Goal: Transaction & Acquisition: Obtain resource

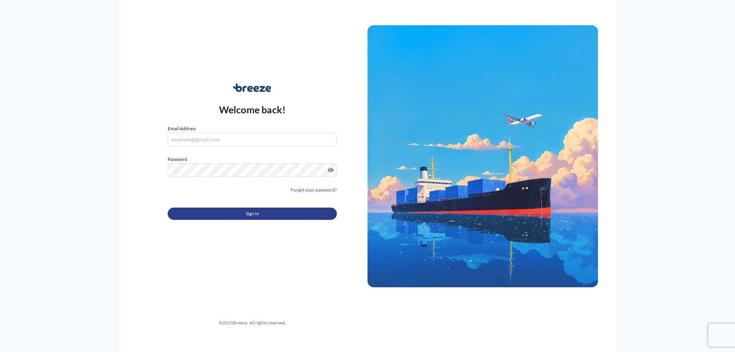
type input "[EMAIL_ADDRESS][DOMAIN_NAME]"
click at [283, 217] on button "Sign In" at bounding box center [252, 214] width 169 height 12
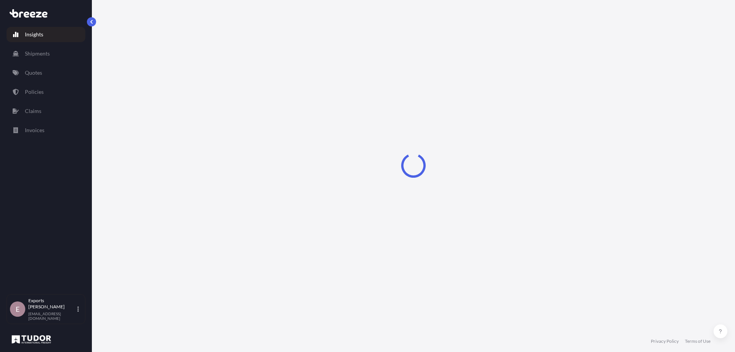
select select "2025"
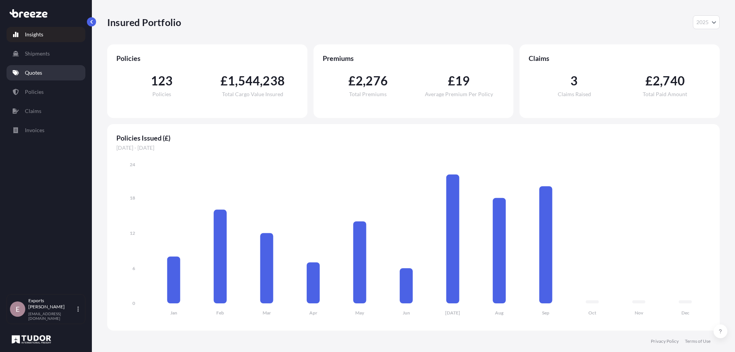
click at [49, 73] on link "Quotes" at bounding box center [46, 72] width 79 height 15
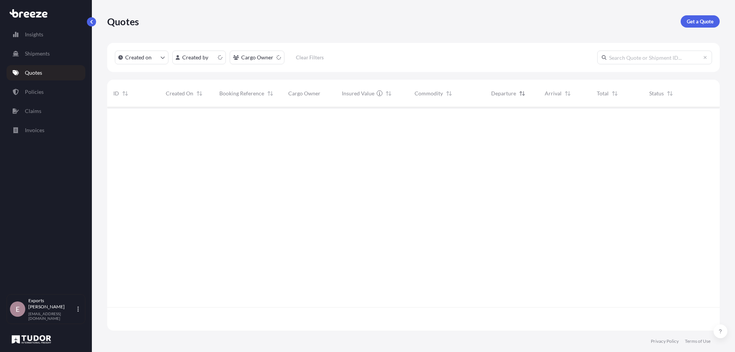
scroll to position [222, 607]
click at [696, 24] on p "Get a Quote" at bounding box center [700, 22] width 27 height 8
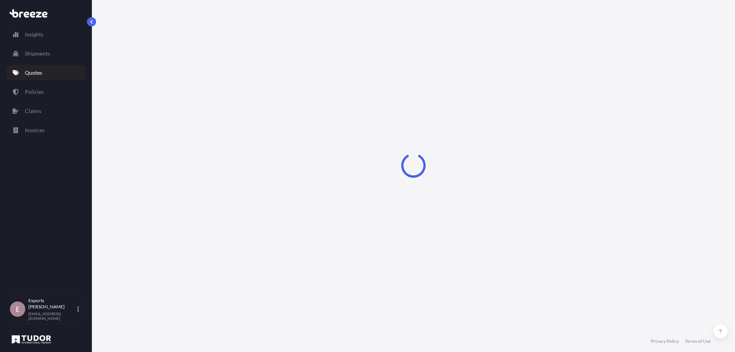
select select "Sea"
select select "1"
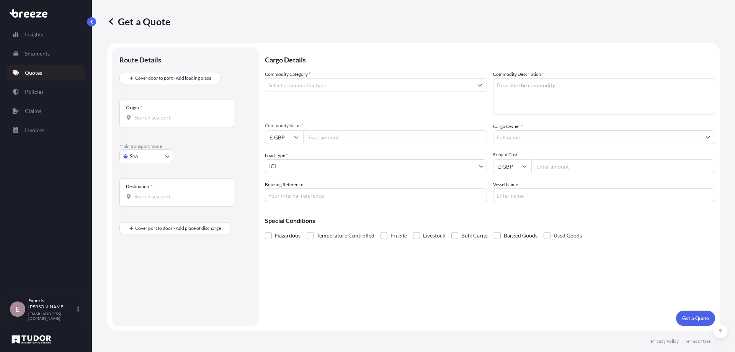
click at [173, 117] on input "Origin *" at bounding box center [179, 118] width 90 height 8
click at [168, 159] on body "0 options available. Insights Shipments Quotes Policies Claims Invoices E Expor…" at bounding box center [367, 176] width 735 height 352
click at [162, 189] on div "Air" at bounding box center [146, 190] width 47 height 14
select select "Air"
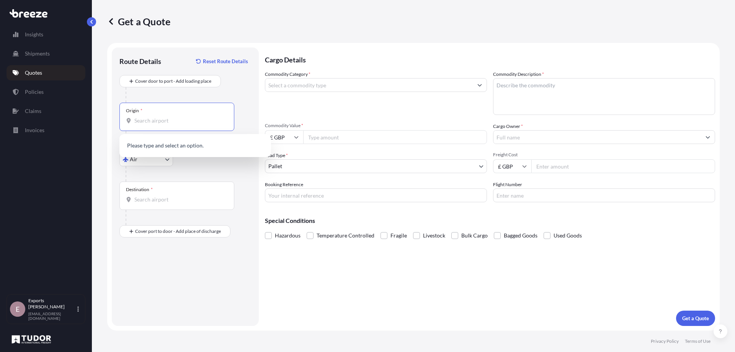
click at [168, 122] on input "Origin *" at bounding box center [179, 121] width 90 height 8
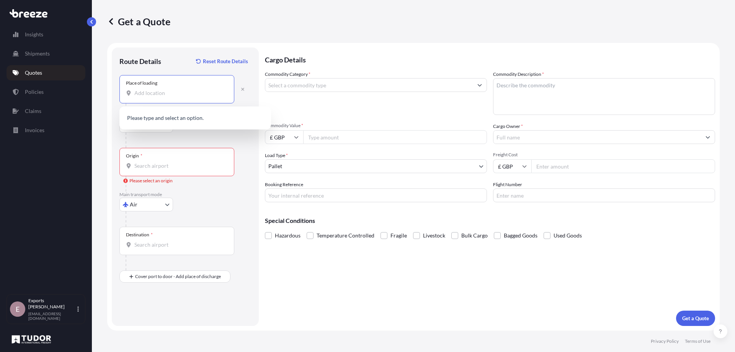
click at [155, 95] on input "Place of loading" at bounding box center [179, 93] width 90 height 8
click at [139, 97] on div "Place of loading" at bounding box center [176, 89] width 115 height 28
click at [139, 97] on input "Place of loading" at bounding box center [179, 93] width 90 height 8
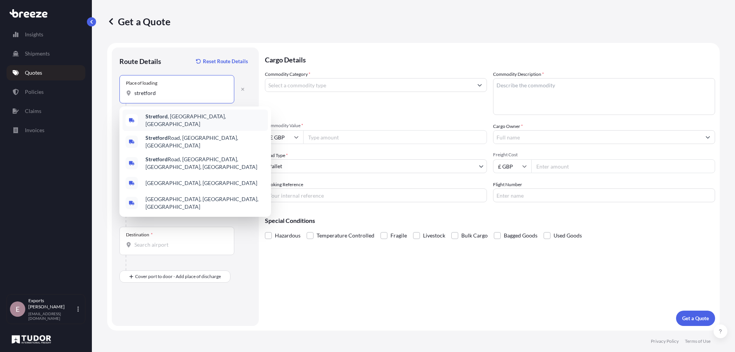
click at [178, 118] on span "Stretford , [GEOGRAPHIC_DATA], [GEOGRAPHIC_DATA]" at bounding box center [205, 120] width 119 height 15
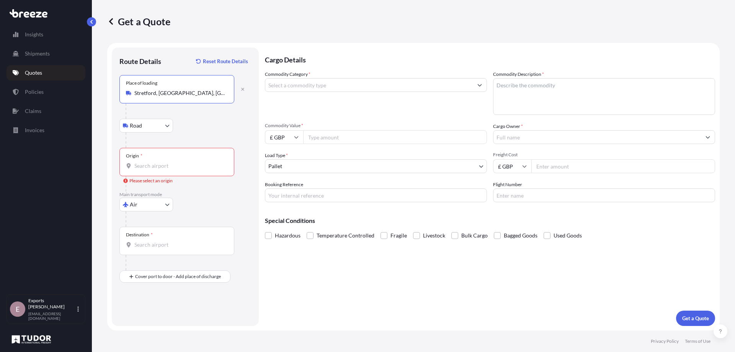
type input "Stretford, [GEOGRAPHIC_DATA], [GEOGRAPHIC_DATA]"
click at [158, 163] on input "Origin * Please select an origin" at bounding box center [179, 166] width 90 height 8
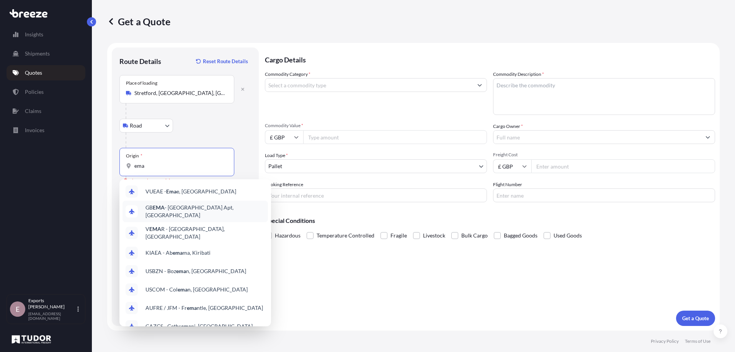
click at [197, 210] on span "GB EMA - [GEOGRAPHIC_DATA] Apt, [GEOGRAPHIC_DATA]" at bounding box center [205, 211] width 119 height 15
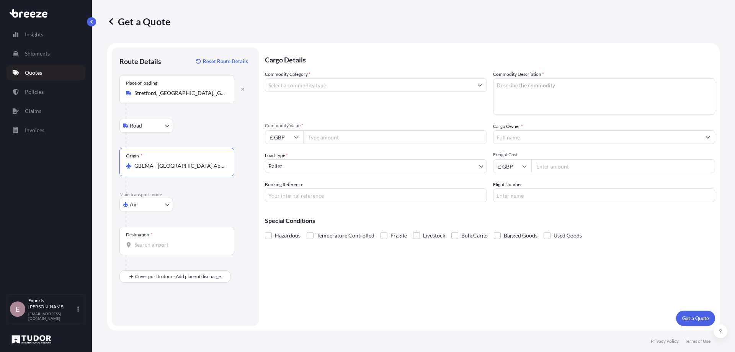
type input "GBEMA - [GEOGRAPHIC_DATA] Apt, [GEOGRAPHIC_DATA]"
click at [161, 247] on input "Destination *" at bounding box center [179, 245] width 90 height 8
type input "r"
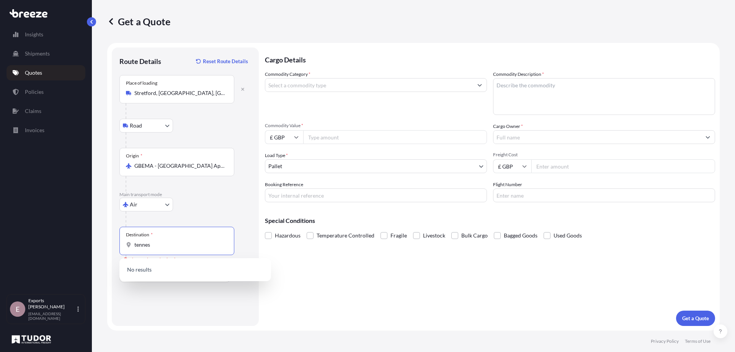
drag, startPoint x: 160, startPoint y: 245, endPoint x: 106, endPoint y: 253, distance: 54.3
click at [105, 252] on div "Get a Quote Route Details Reset Route Details Place of loading [GEOGRAPHIC_DATA…" at bounding box center [413, 165] width 643 height 330
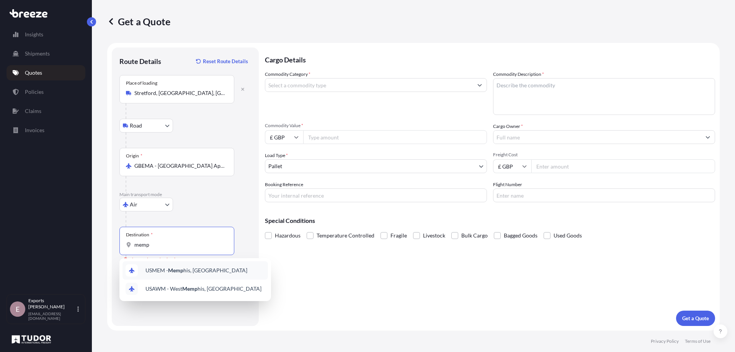
click at [195, 269] on span "USMEM - Memp his, [GEOGRAPHIC_DATA]" at bounding box center [197, 270] width 102 height 8
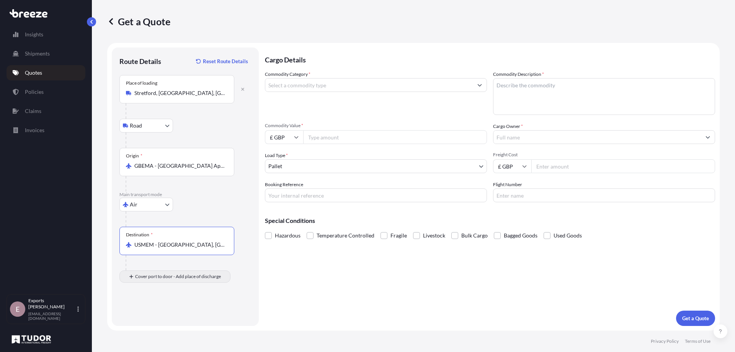
type input "USMEM - [GEOGRAPHIC_DATA], [GEOGRAPHIC_DATA]"
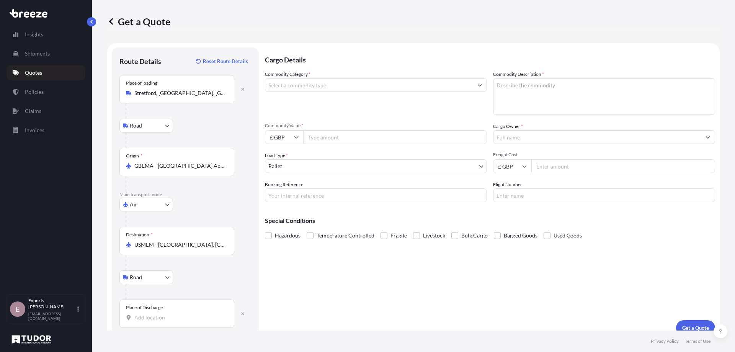
click at [161, 312] on div "Place of Discharge" at bounding box center [176, 313] width 115 height 28
click at [161, 314] on input "Place of Discharge" at bounding box center [179, 318] width 90 height 8
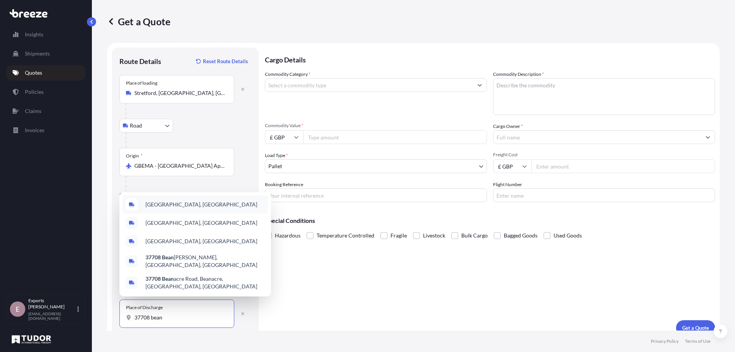
click at [163, 208] on span "[GEOGRAPHIC_DATA], [GEOGRAPHIC_DATA]" at bounding box center [202, 205] width 112 height 8
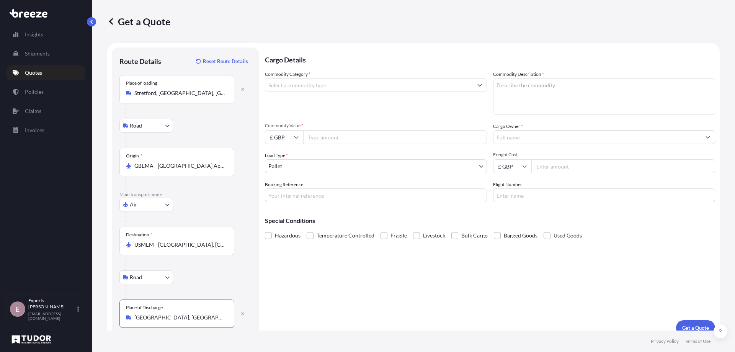
type input "[GEOGRAPHIC_DATA], [GEOGRAPHIC_DATA]"
click at [322, 86] on input "Commodity Category *" at bounding box center [369, 85] width 208 height 14
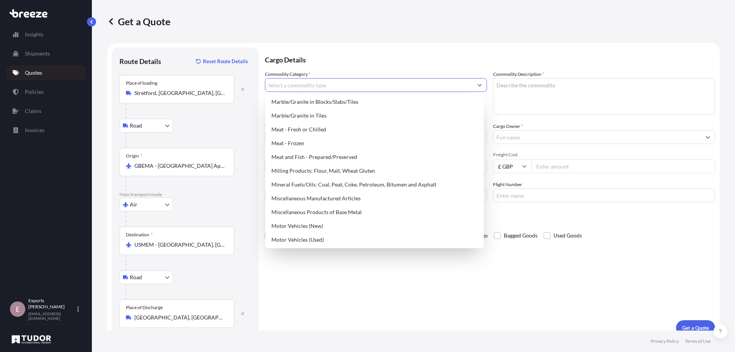
scroll to position [996, 0]
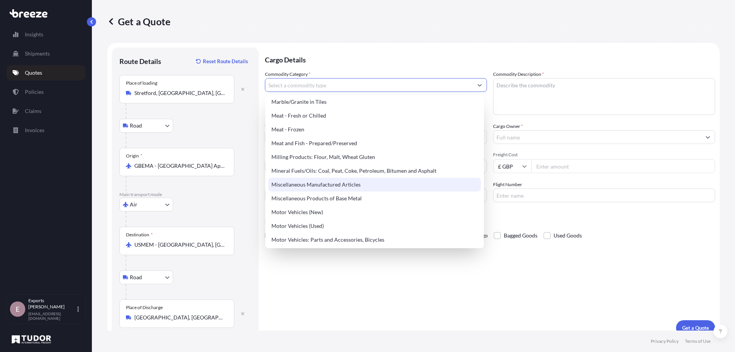
click at [333, 183] on div "Miscellaneous Manufactured Articles" at bounding box center [374, 185] width 213 height 14
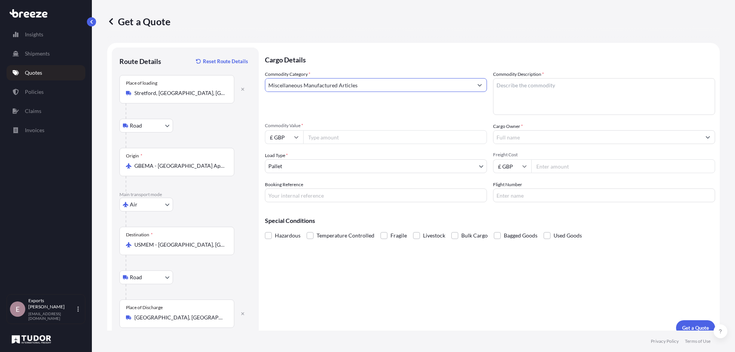
click at [342, 139] on input "Commodity Value *" at bounding box center [395, 137] width 184 height 14
click at [524, 94] on textarea "Commodity Description *" at bounding box center [604, 96] width 222 height 37
click at [463, 89] on input "Miscellaneous Manufactured Articles" at bounding box center [369, 85] width 208 height 14
drag, startPoint x: 386, startPoint y: 87, endPoint x: 202, endPoint y: 93, distance: 184.7
click at [202, 93] on form "Route Details Reset Route Details Place of loading [GEOGRAPHIC_DATA], [GEOGRAPH…" at bounding box center [413, 191] width 613 height 297
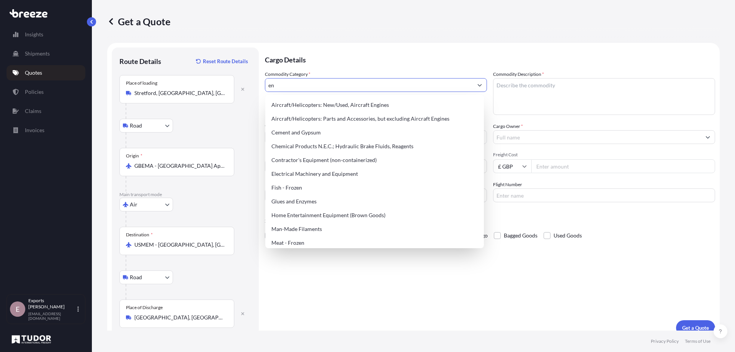
type input "e"
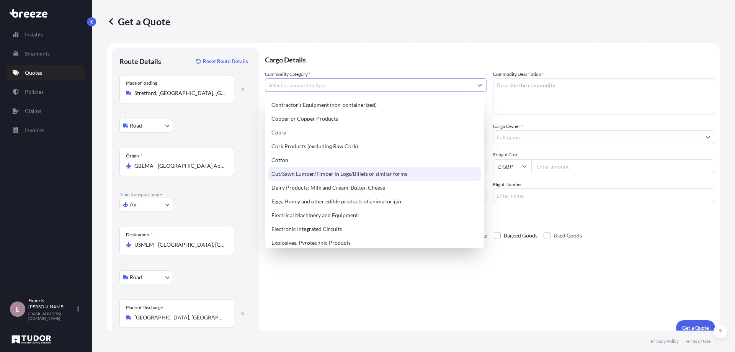
scroll to position [383, 0]
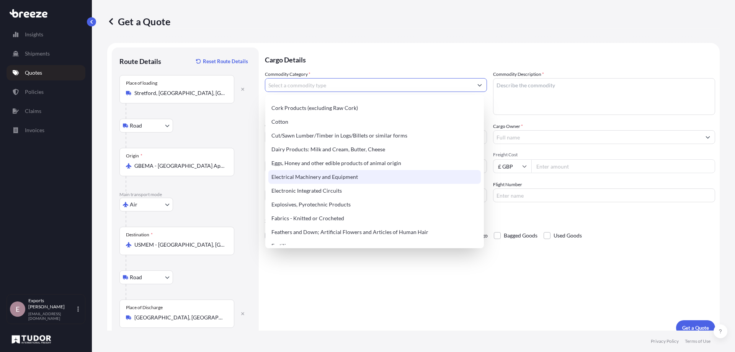
click at [333, 178] on div "Electrical Machinery and Equipment" at bounding box center [374, 177] width 213 height 14
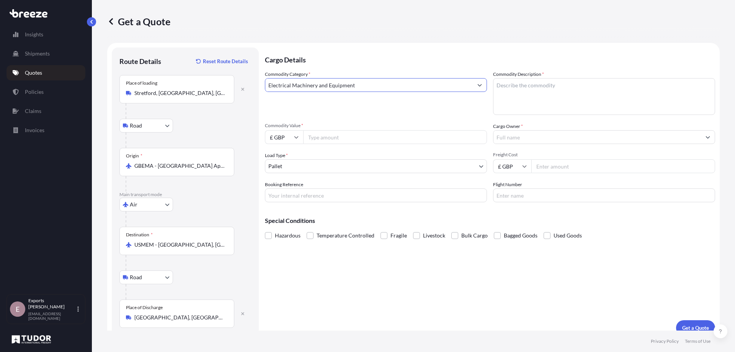
type input "Electrical Machinery and Equipment"
click at [530, 94] on textarea "Commodity Description *" at bounding box center [604, 96] width 222 height 37
type textarea "e"
type textarea "ENGINE & PARTS"
type input "2800"
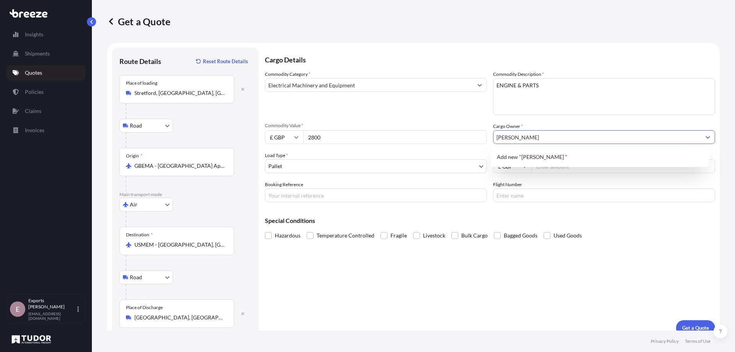
type input "[PERSON_NAME]"
click at [394, 116] on div "Commodity Category * Electrical Machinery and Equipment Commodity Description *…" at bounding box center [490, 136] width 450 height 132
click at [574, 163] on input "Freight Cost" at bounding box center [623, 166] width 184 height 14
type input "910"
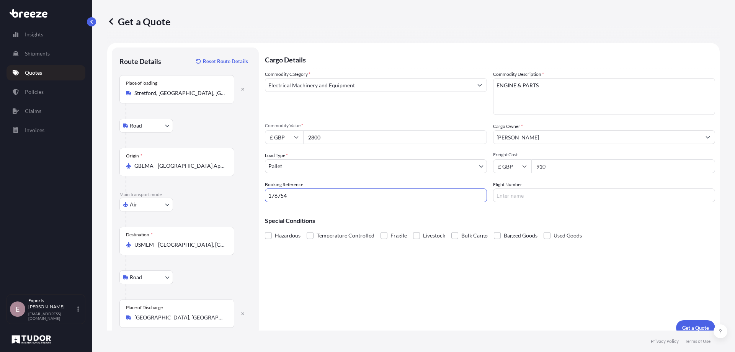
type input "176754"
type input "DHL"
click at [555, 208] on div "Cargo Details Commodity Category * Electrical Machinery and Equipment Commodity…" at bounding box center [490, 191] width 450 height 288
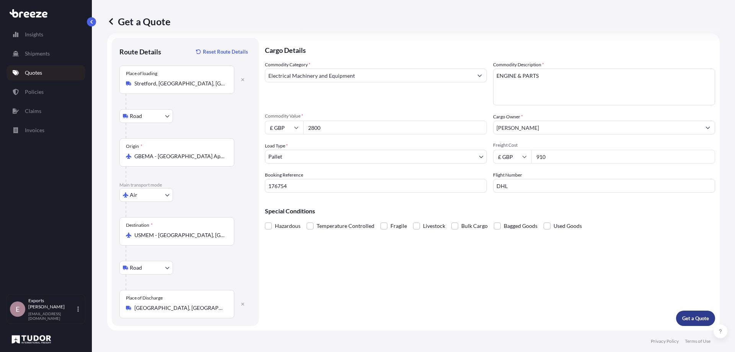
click at [695, 315] on p "Get a Quote" at bounding box center [695, 318] width 27 height 8
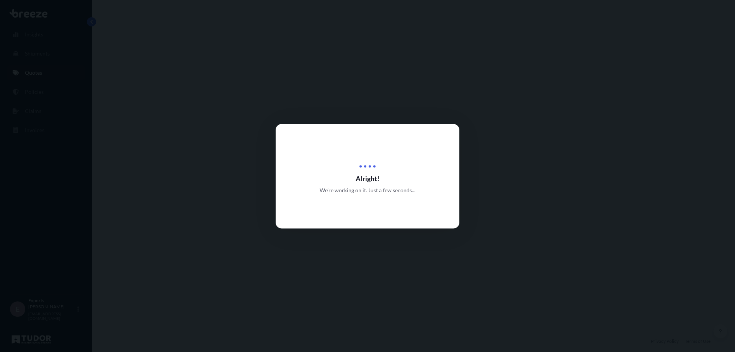
select select "Road"
select select "Air"
select select "Road"
select select "1"
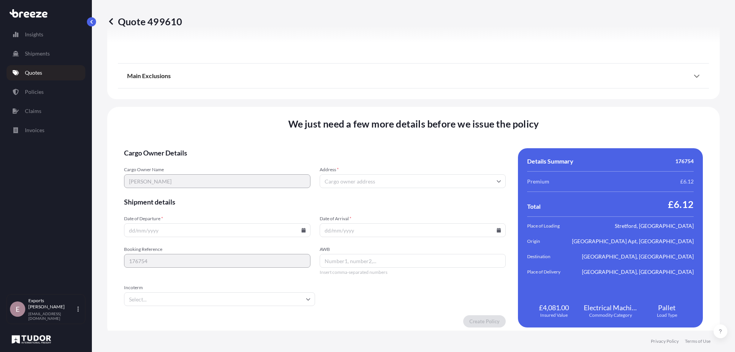
scroll to position [1015, 0]
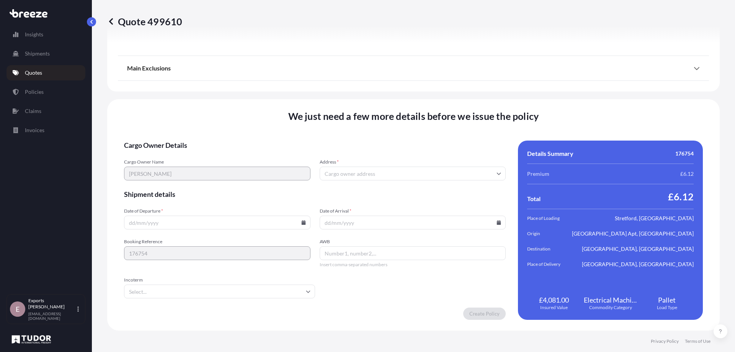
click at [350, 172] on input "Address *" at bounding box center [413, 174] width 186 height 14
click at [347, 173] on input "Address *" at bounding box center [413, 174] width 186 height 14
click at [300, 225] on input "Date of Departure *" at bounding box center [217, 223] width 186 height 14
click at [302, 220] on icon at bounding box center [303, 222] width 5 height 5
click at [212, 170] on button "25" at bounding box center [216, 169] width 12 height 12
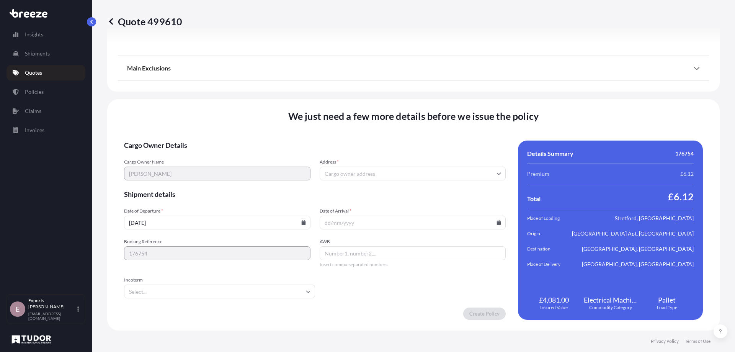
type input "[DATE]"
click at [364, 220] on input "Date of Arrival *" at bounding box center [413, 223] width 186 height 14
click at [497, 224] on icon at bounding box center [499, 222] width 4 height 5
drag, startPoint x: 444, startPoint y: 168, endPoint x: 376, endPoint y: 205, distance: 77.1
click at [391, 212] on div "[DATE] Mon Tue Wed Thu Fri Sat Sun 1 2 3 4 5 6 7 8 9 10 11 12 13 14 15 16 17 18…" at bounding box center [410, 147] width 135 height 131
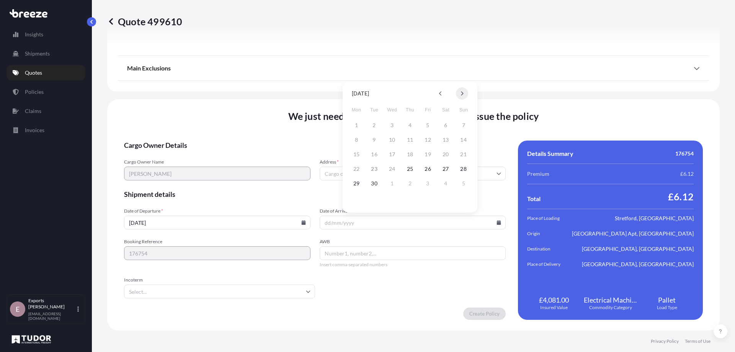
click at [463, 93] on icon at bounding box center [462, 94] width 2 height 4
click at [432, 124] on button "3" at bounding box center [428, 125] width 12 height 12
type input "[DATE]"
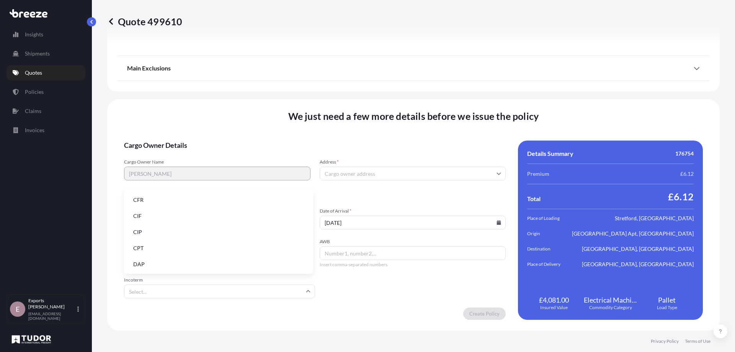
click at [259, 289] on input "Incoterm" at bounding box center [219, 291] width 191 height 14
click at [147, 263] on li "DAP" at bounding box center [218, 264] width 183 height 15
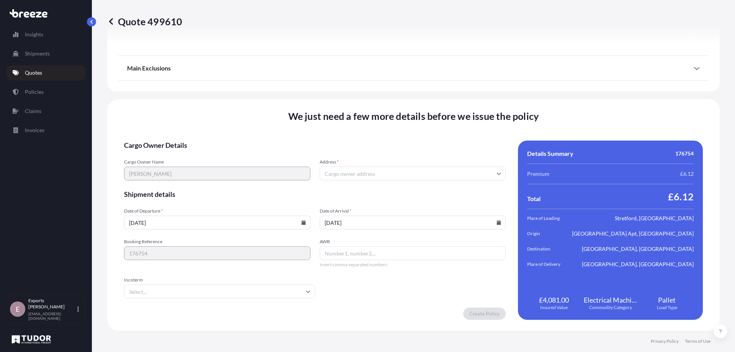
type input "DAP"
click at [363, 177] on input "Address *" at bounding box center [413, 174] width 186 height 14
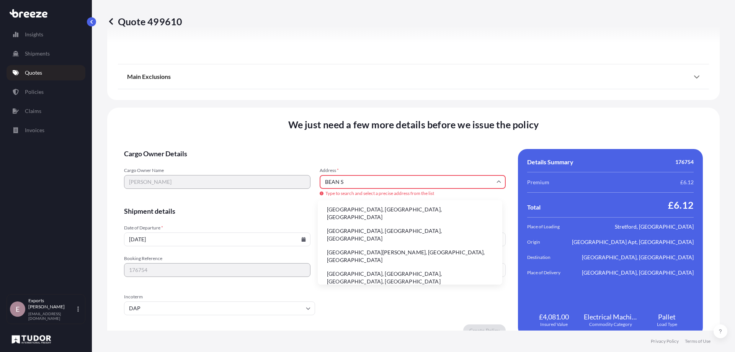
click at [368, 212] on li "[GEOGRAPHIC_DATA], [GEOGRAPHIC_DATA], [GEOGRAPHIC_DATA]" at bounding box center [410, 213] width 178 height 20
type input "[GEOGRAPHIC_DATA], [GEOGRAPHIC_DATA], [GEOGRAPHIC_DATA]"
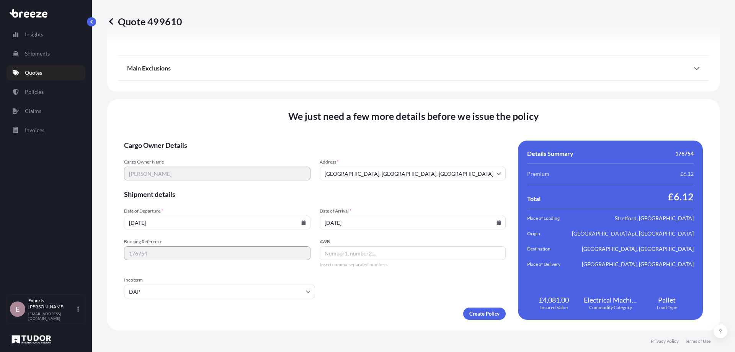
click at [350, 256] on input "AWB" at bounding box center [413, 253] width 186 height 14
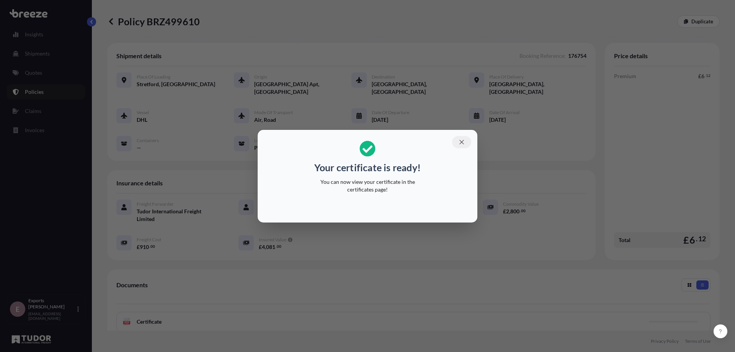
click at [463, 143] on icon "button" at bounding box center [461, 142] width 4 height 4
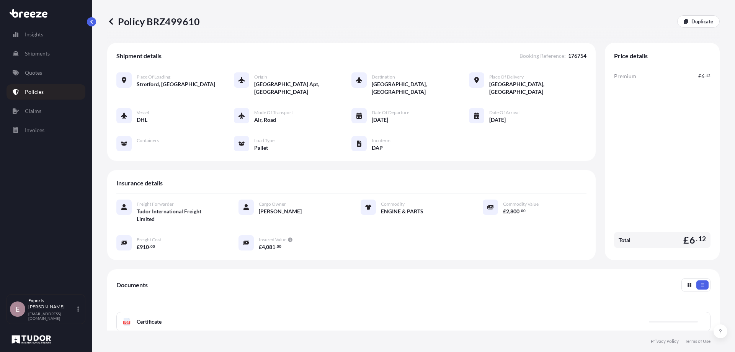
scroll to position [109, 0]
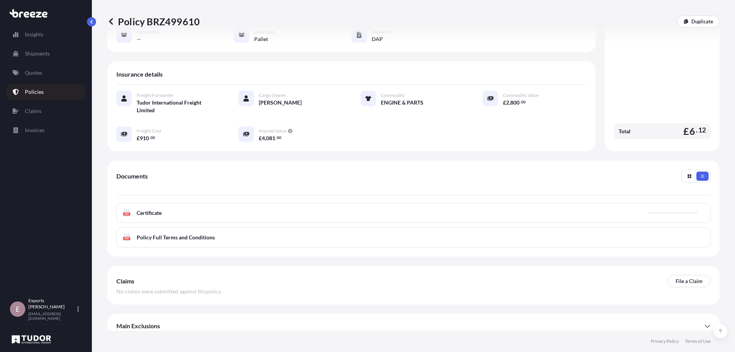
click at [163, 211] on div "PDF Certificate" at bounding box center [413, 213] width 594 height 20
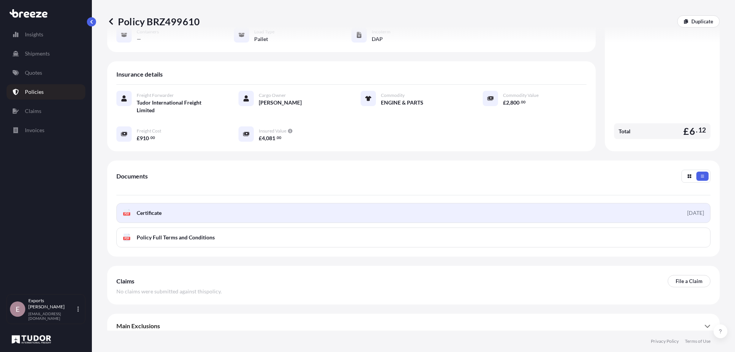
click at [151, 209] on span "Certificate" at bounding box center [149, 213] width 25 height 8
